Goal: Transaction & Acquisition: Purchase product/service

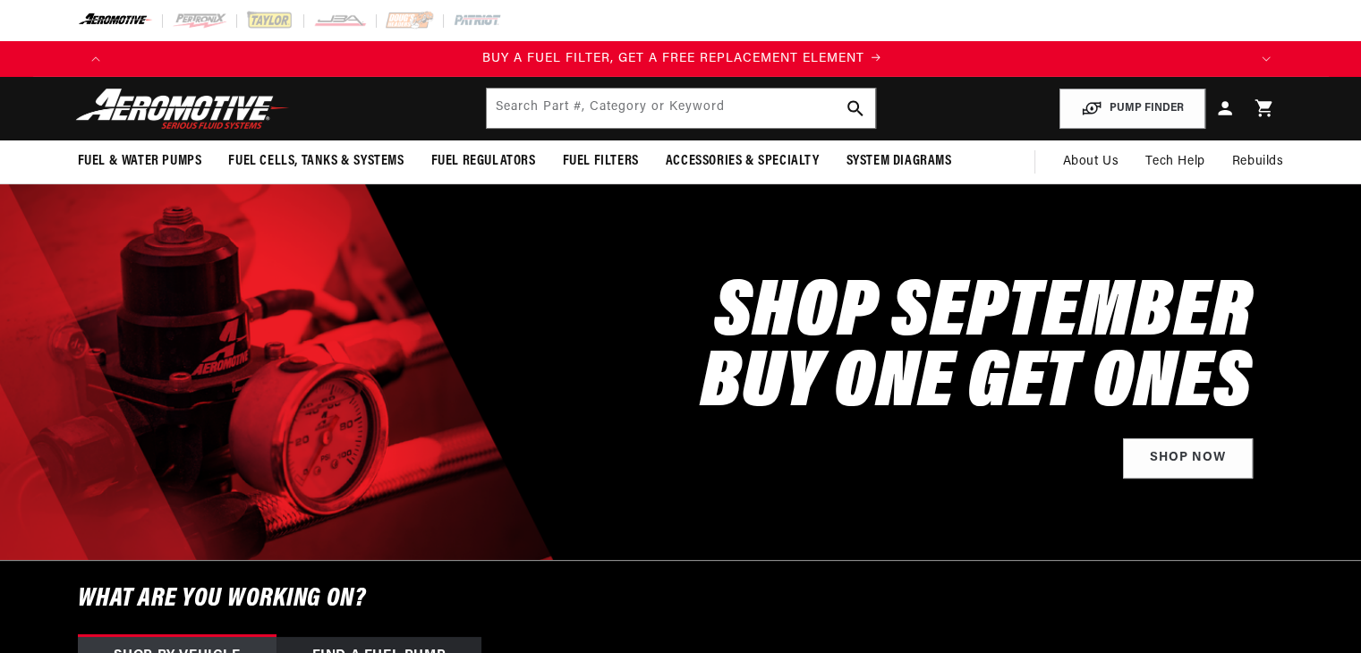
scroll to position [0, 1135]
click at [597, 100] on input "text" at bounding box center [681, 108] width 388 height 39
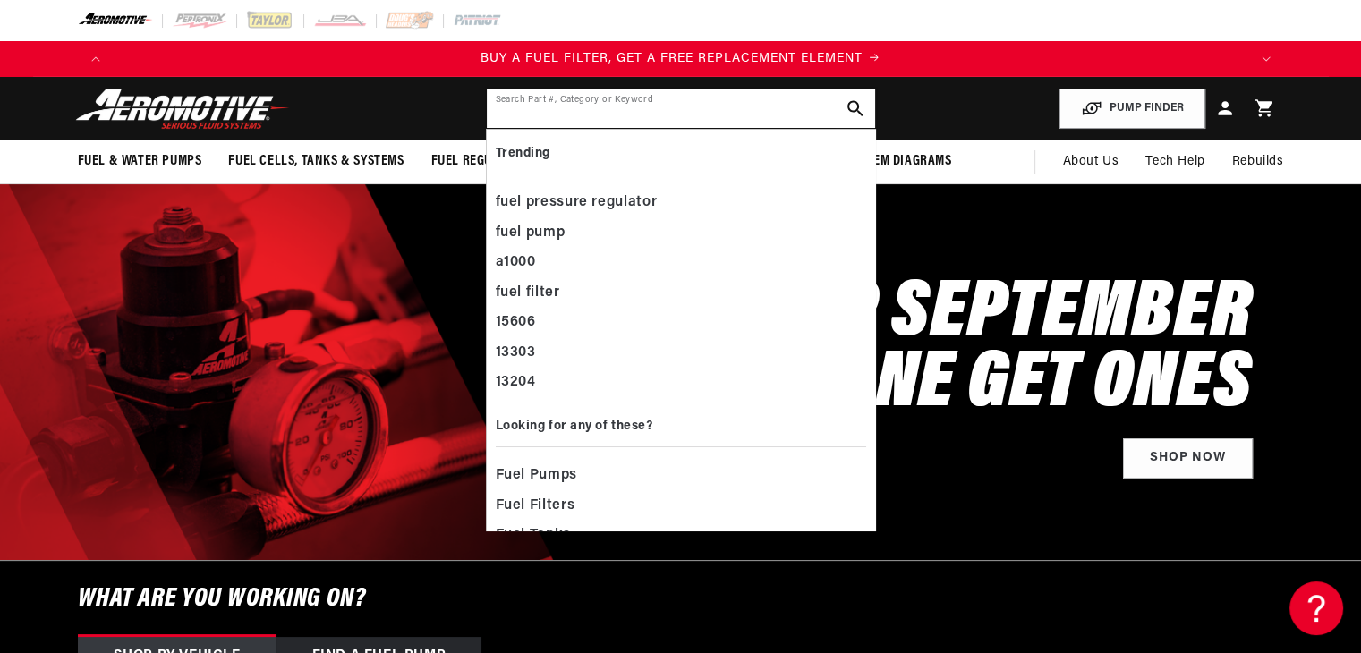
scroll to position [0, 0]
click at [989, 21] on div at bounding box center [681, 20] width 1296 height 41
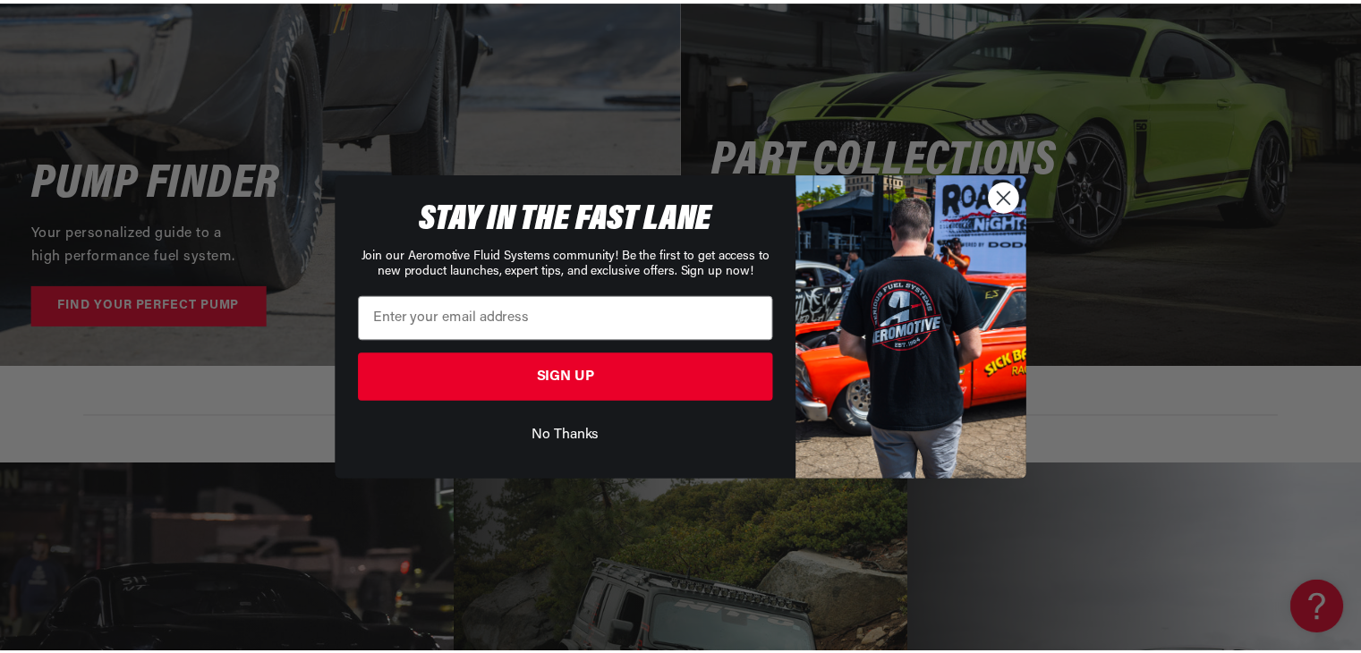
scroll to position [3670, 0]
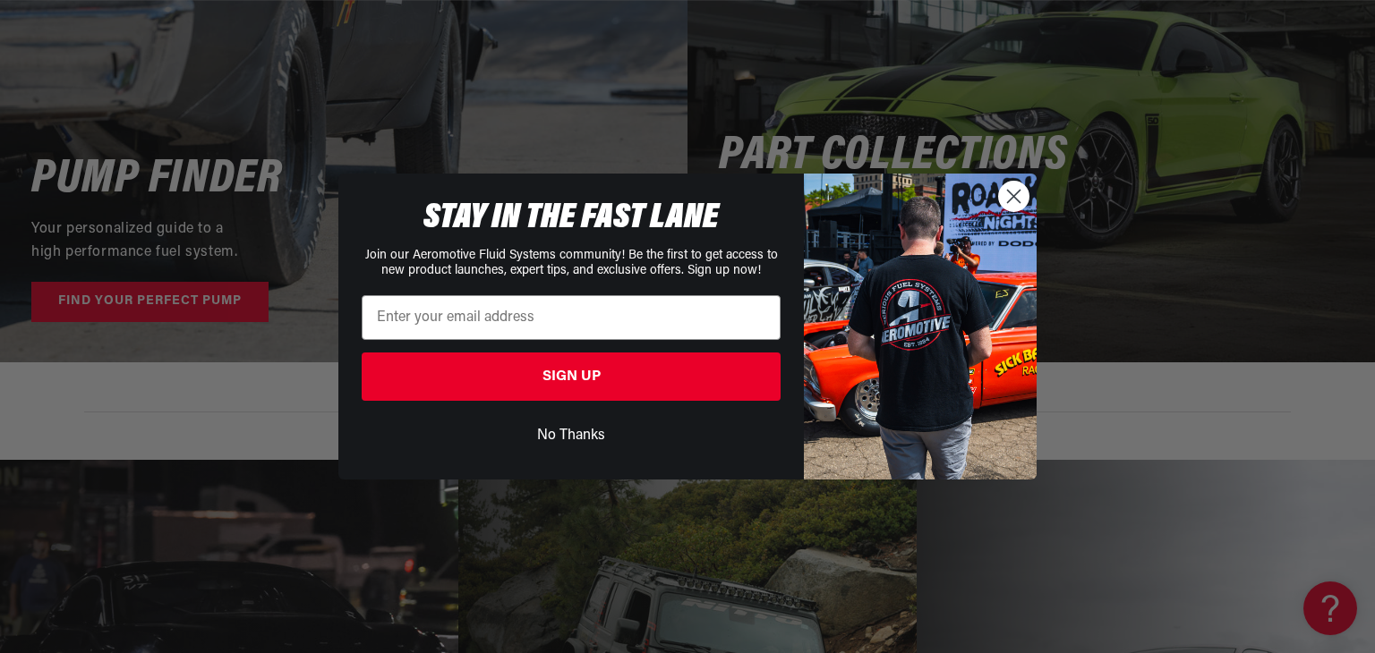
click at [1011, 192] on circle "Close dialog" at bounding box center [1014, 197] width 30 height 30
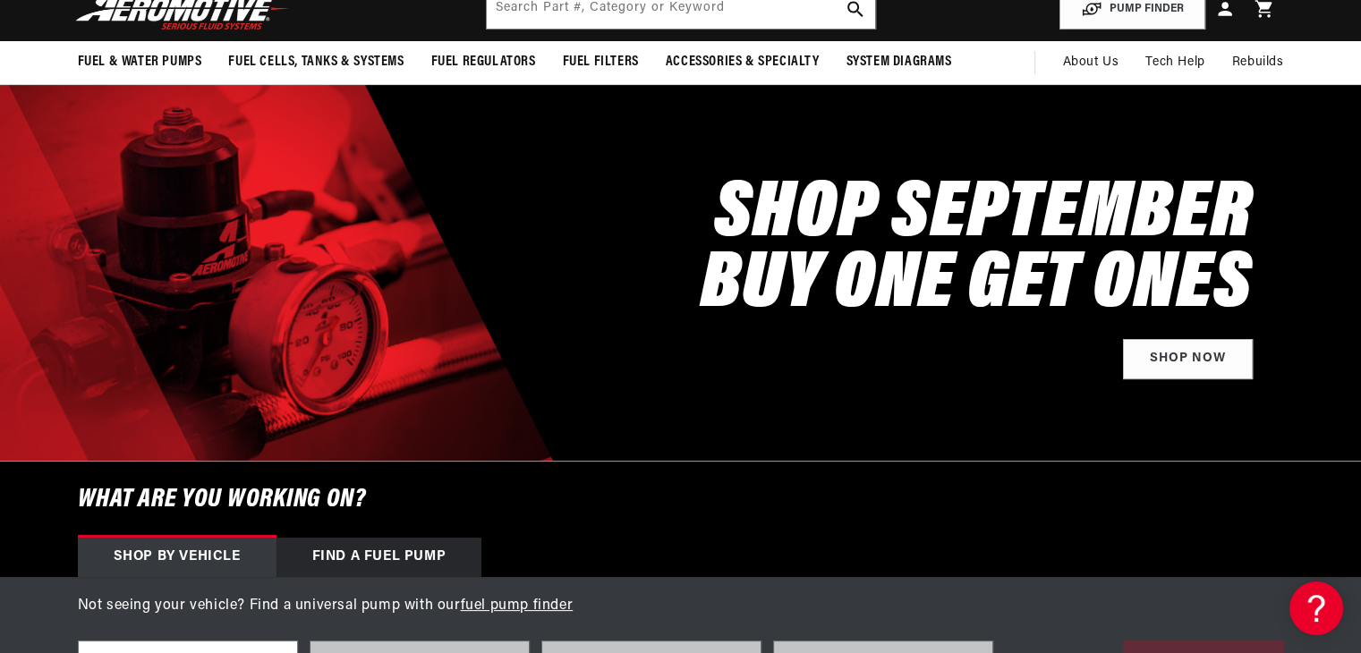
scroll to position [448, 0]
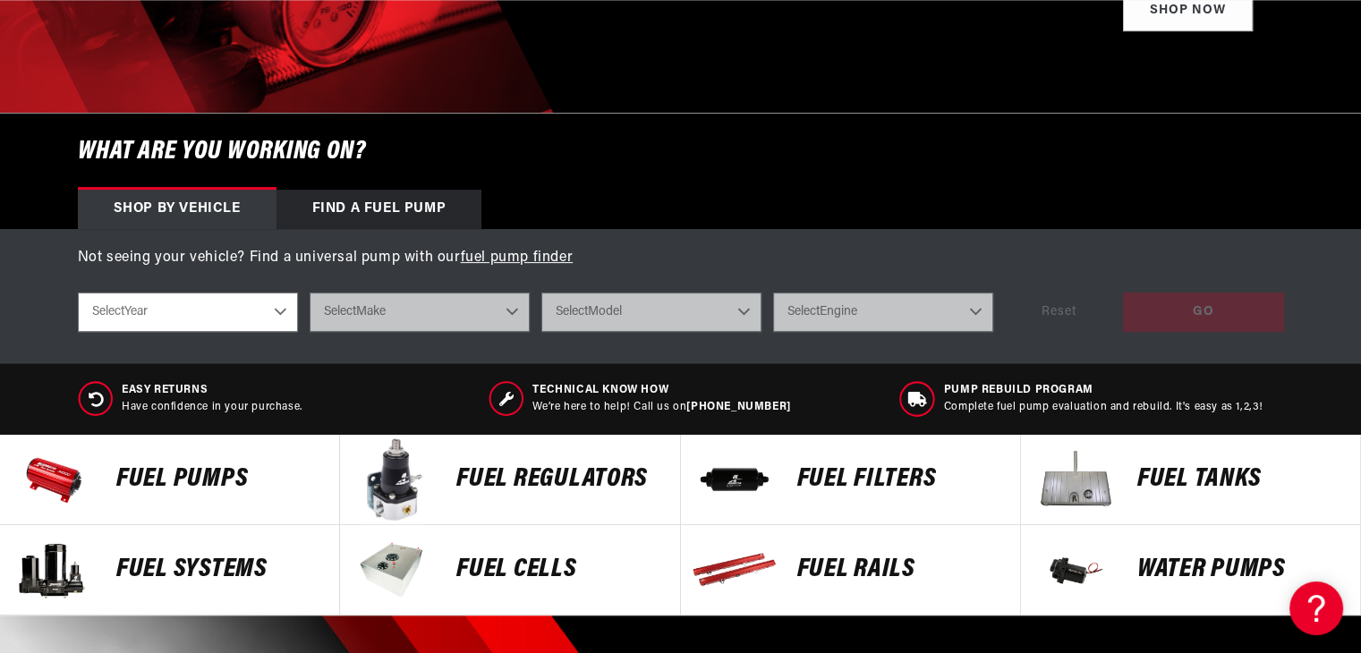
click at [185, 483] on p "Fuel Pumps" at bounding box center [218, 479] width 205 height 27
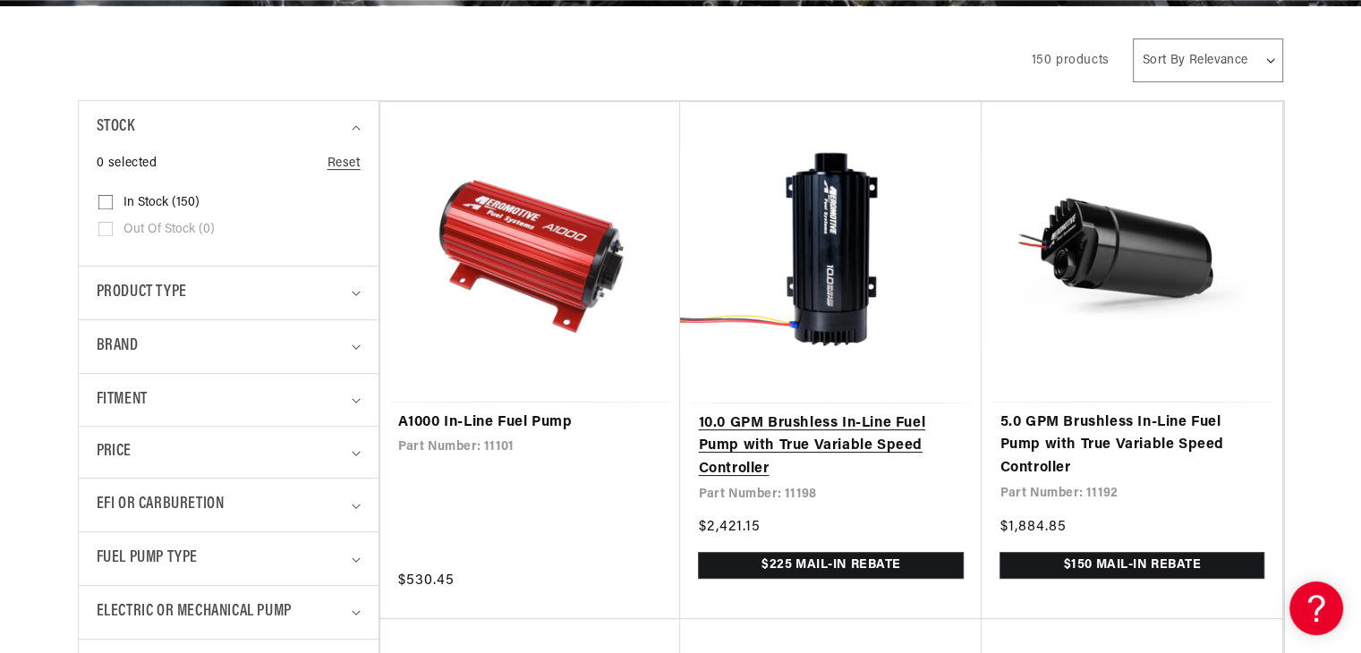
click at [831, 413] on link "10.0 GPM Brushless In-Line Fuel Pump with True Variable Speed Controller" at bounding box center [831, 447] width 266 height 69
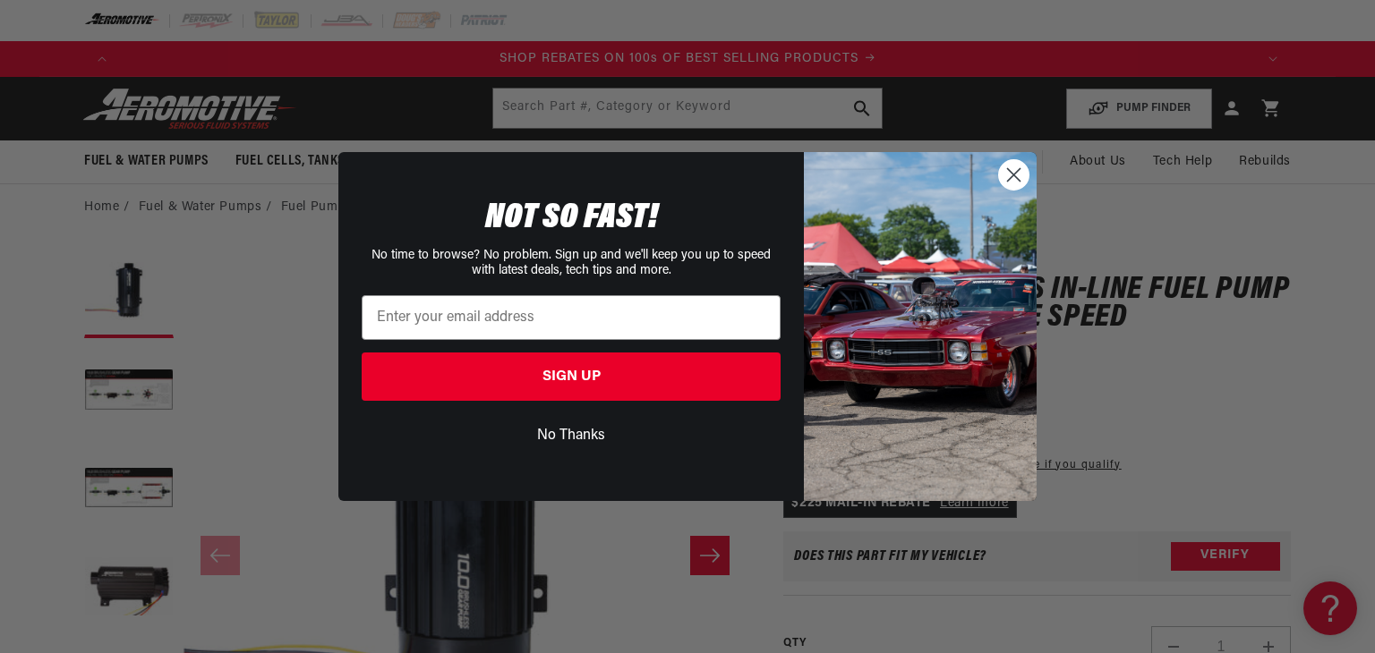
click at [1019, 173] on circle "Close dialog" at bounding box center [1014, 175] width 30 height 30
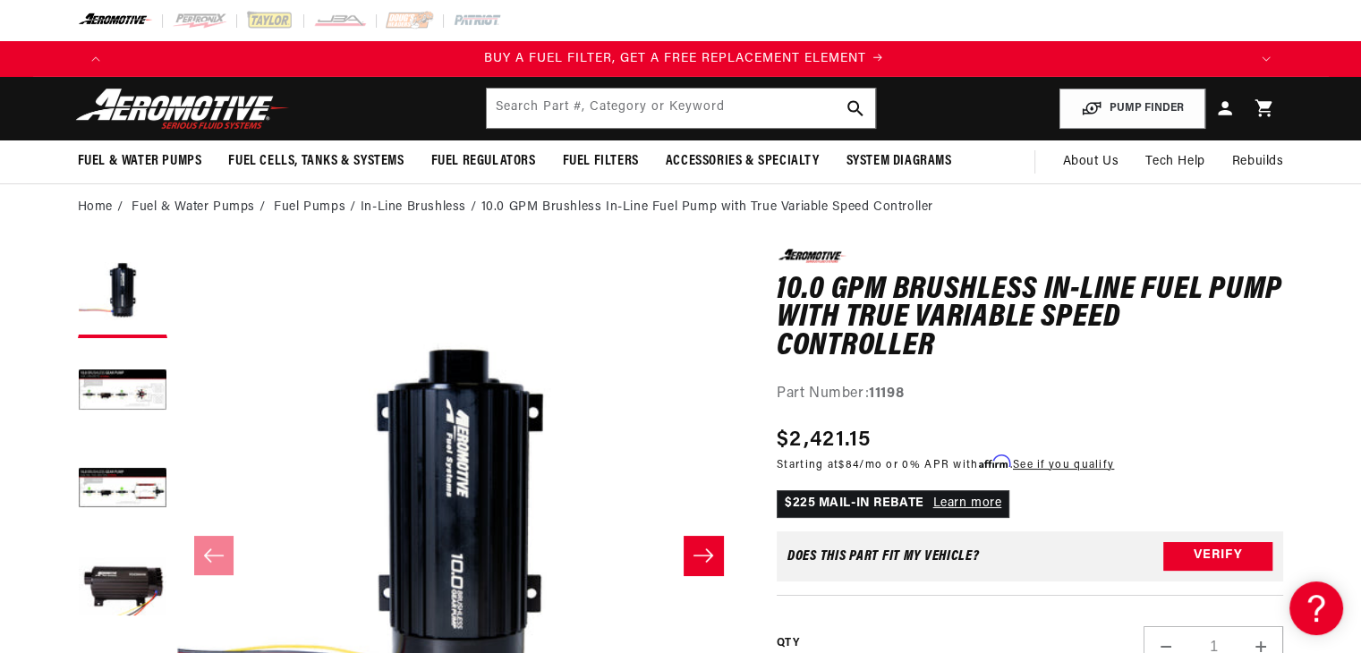
scroll to position [0, 1135]
click at [208, 100] on img at bounding box center [183, 109] width 224 height 42
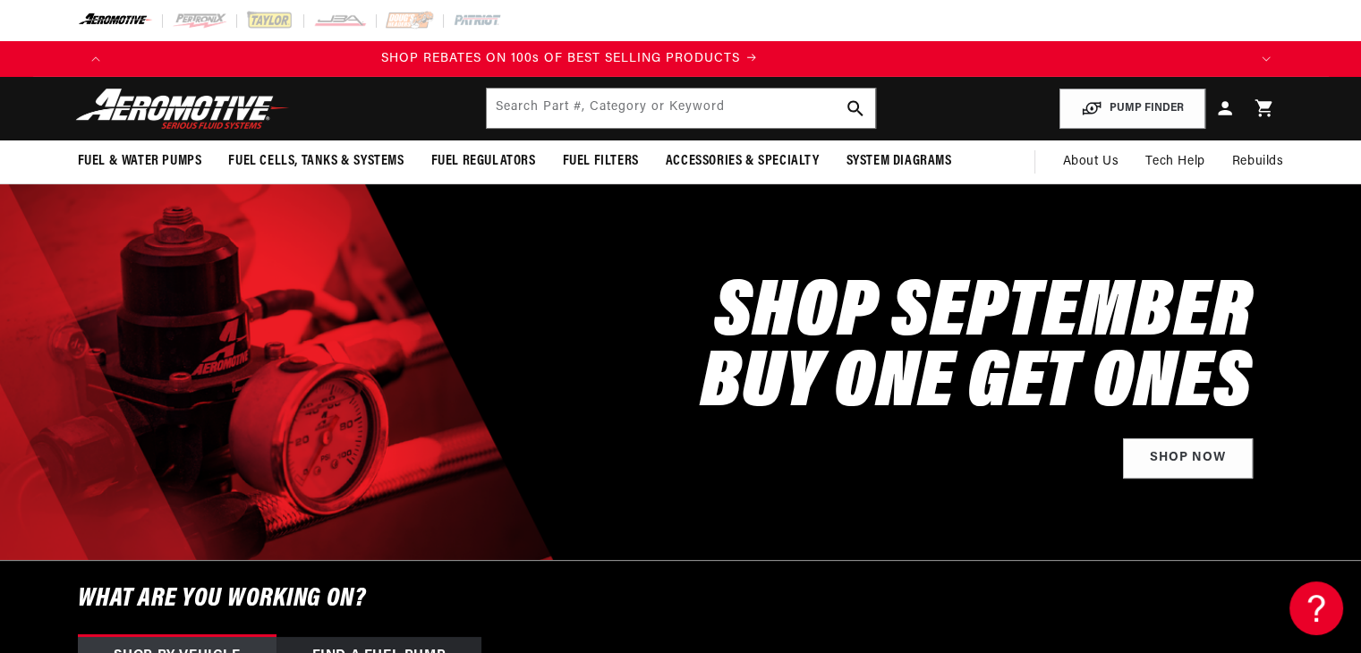
scroll to position [0, 1473]
